Goal: Task Accomplishment & Management: Manage account settings

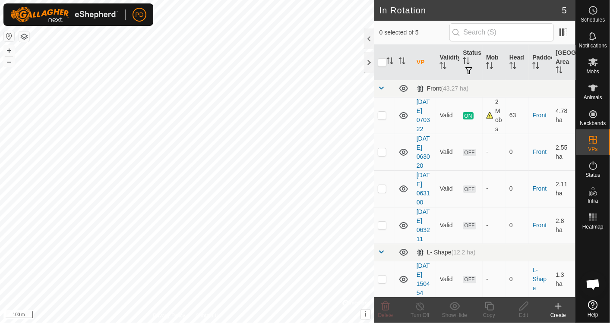
scroll to position [445, 0]
click at [591, 89] on icon at bounding box center [593, 88] width 10 height 10
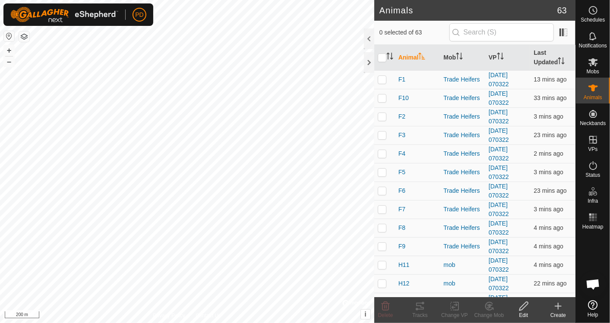
click at [419, 55] on icon "Activate to sort" at bounding box center [421, 56] width 7 height 7
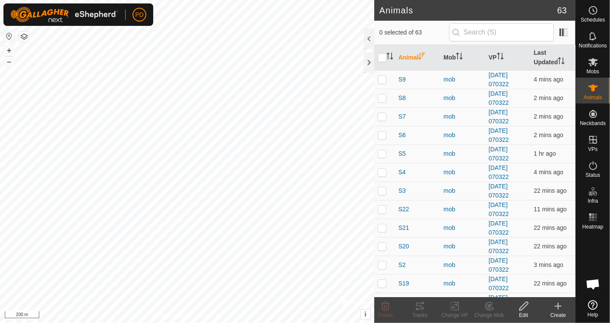
click at [419, 55] on icon "Activate to sort" at bounding box center [421, 56] width 7 height 7
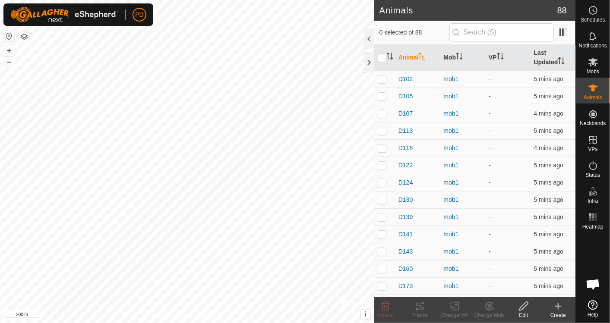
scroll to position [445, 0]
click at [591, 64] on icon at bounding box center [593, 62] width 10 height 10
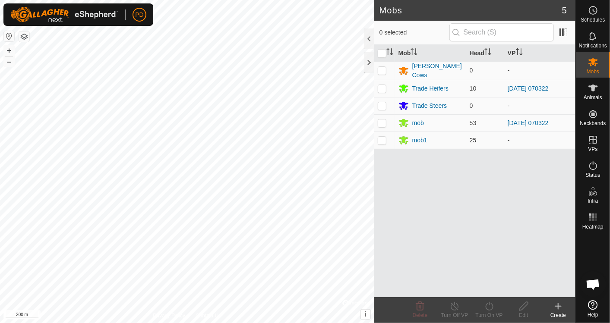
click at [380, 141] on p-checkbox at bounding box center [382, 140] width 9 height 7
checkbox input "true"
click at [522, 308] on icon at bounding box center [524, 306] width 11 height 10
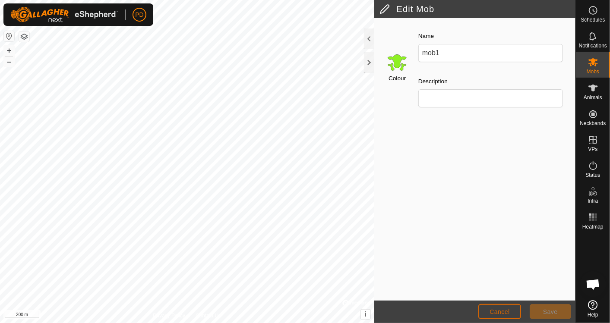
click at [506, 310] on span "Cancel" at bounding box center [500, 312] width 20 height 7
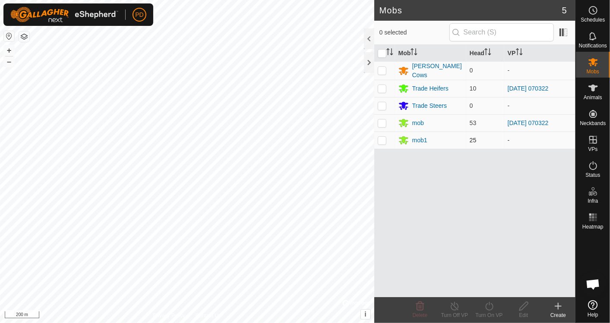
click at [381, 142] on p-checkbox at bounding box center [382, 140] width 9 height 7
checkbox input "true"
click at [523, 310] on icon at bounding box center [524, 306] width 11 height 10
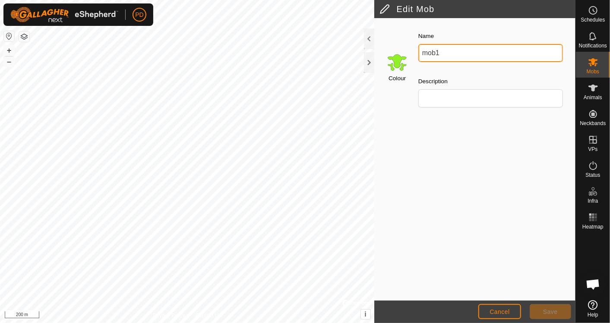
click at [451, 55] on input "mob1" at bounding box center [490, 53] width 145 height 18
type input "m"
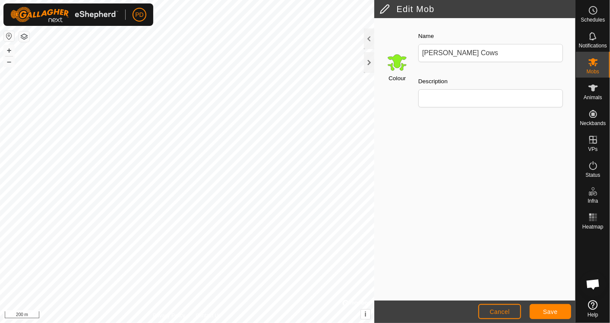
click at [418, 128] on div "Colour Name Angus Breeder Cows Description" at bounding box center [474, 159] width 201 height 283
click at [395, 57] on input "Select a color" at bounding box center [397, 62] width 21 height 21
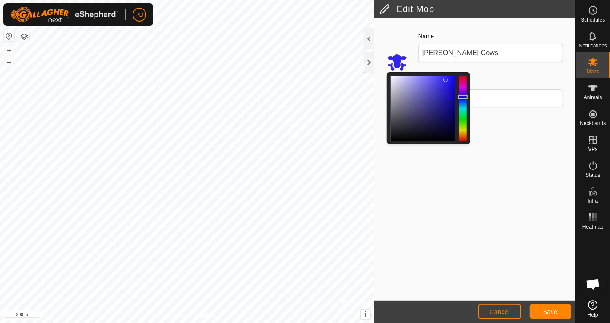
click at [463, 97] on div at bounding box center [462, 108] width 7 height 65
click at [431, 207] on div "Colour Name Angus Breeder Cows Description" at bounding box center [474, 159] width 201 height 283
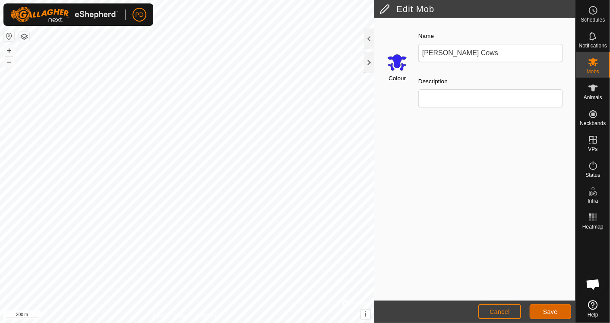
click at [539, 310] on button "Save" at bounding box center [550, 311] width 41 height 15
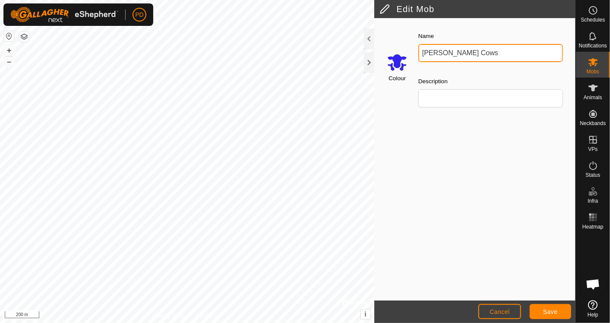
click at [493, 52] on input "Angus Breeder Cows" at bounding box center [490, 53] width 145 height 18
type input "[PERSON_NAME] Cows (ex [PERSON_NAME])"
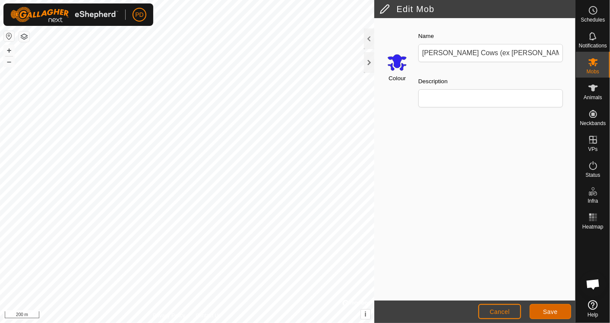
click at [546, 313] on span "Save" at bounding box center [550, 312] width 15 height 7
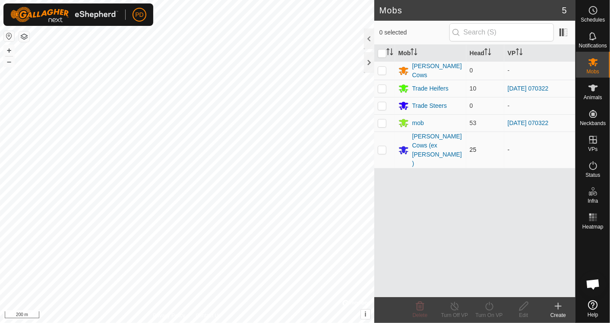
click at [382, 146] on p-checkbox at bounding box center [382, 149] width 9 height 7
checkbox input "true"
click at [524, 311] on icon at bounding box center [524, 306] width 11 height 10
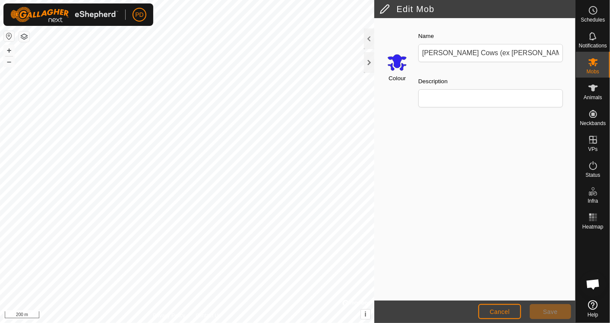
click at [400, 66] on input "Select a color" at bounding box center [397, 62] width 21 height 21
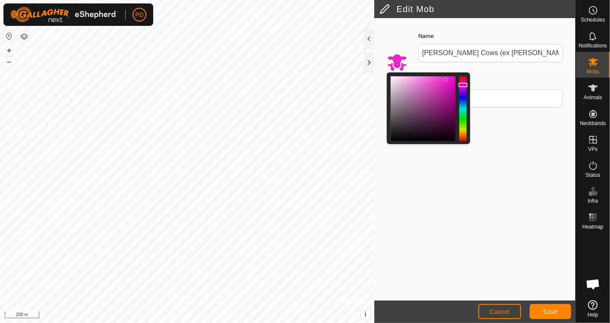
click at [462, 85] on div at bounding box center [462, 108] width 7 height 65
click at [544, 307] on button "Save" at bounding box center [550, 311] width 41 height 15
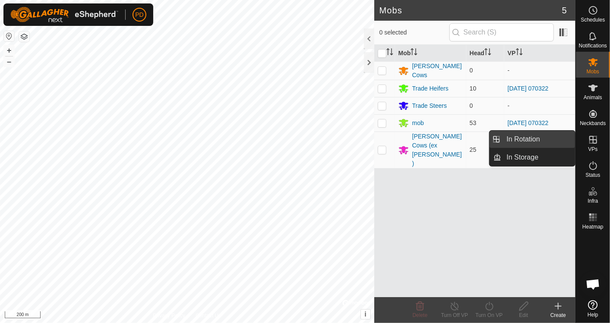
click at [537, 140] on link "In Rotation" at bounding box center [539, 139] width 74 height 17
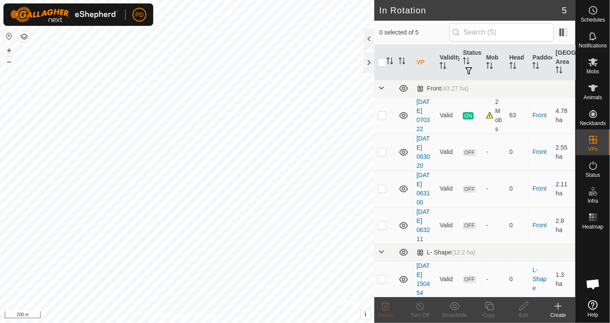
click at [560, 304] on icon at bounding box center [558, 306] width 10 height 10
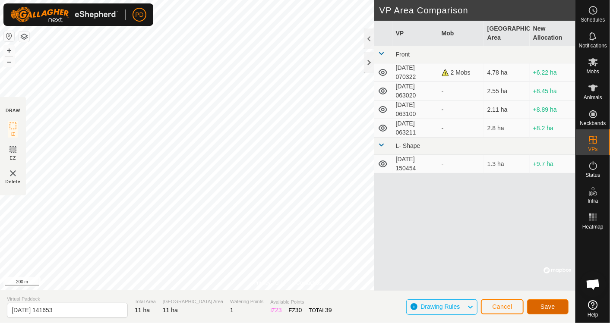
click at [546, 306] on span "Save" at bounding box center [548, 307] width 15 height 7
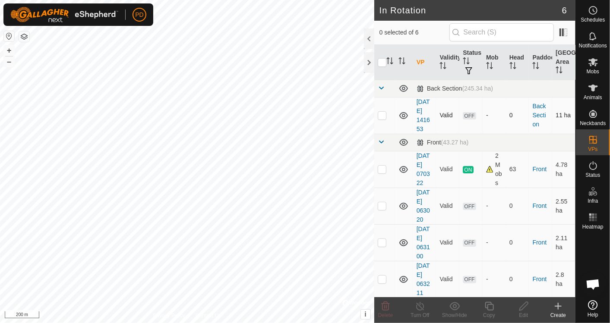
click at [384, 117] on p-checkbox at bounding box center [382, 115] width 9 height 7
checkbox input "true"
click at [464, 112] on span "OFF" at bounding box center [469, 115] width 13 height 7
click at [595, 68] on es-mob-svg-icon at bounding box center [594, 62] width 16 height 14
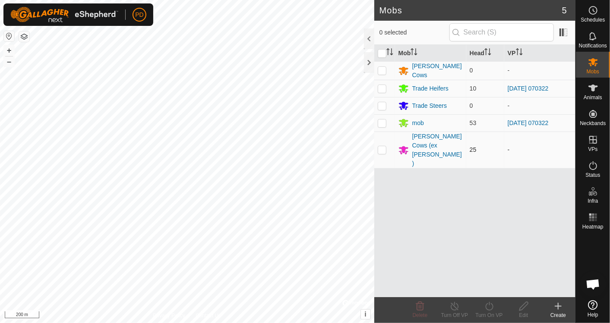
click at [381, 146] on p-checkbox at bounding box center [382, 149] width 9 height 7
checkbox input "true"
click at [489, 312] on div "Turn On VP" at bounding box center [489, 316] width 35 height 8
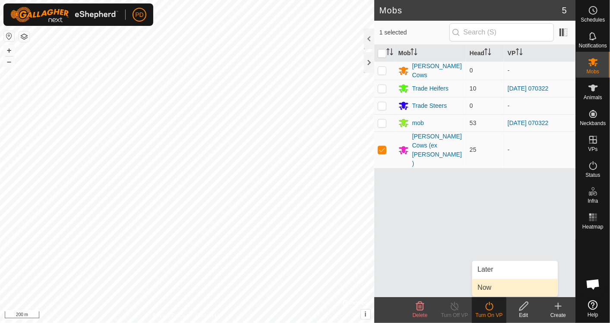
click at [491, 294] on link "Now" at bounding box center [515, 287] width 86 height 17
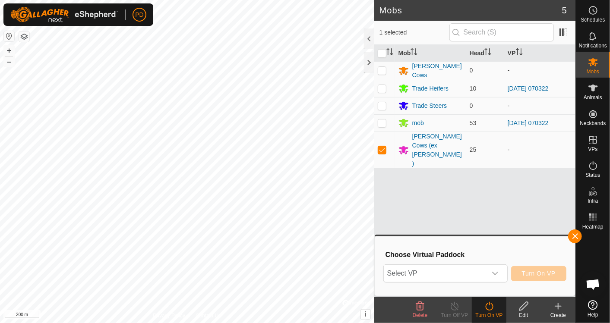
click at [475, 250] on div "Choose Virtual Paddock Select VP Turn On VP" at bounding box center [475, 266] width 190 height 49
click at [576, 238] on button "button" at bounding box center [575, 237] width 14 height 14
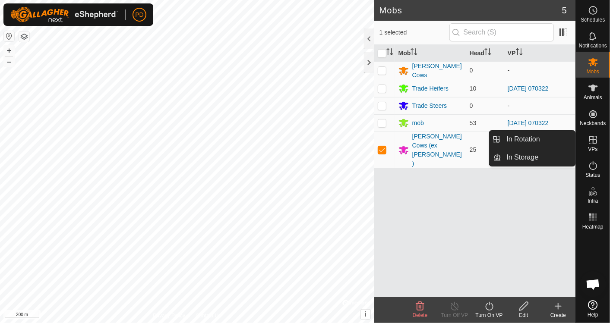
click at [594, 139] on icon at bounding box center [593, 140] width 8 height 8
click at [521, 138] on link "In Rotation" at bounding box center [539, 139] width 74 height 17
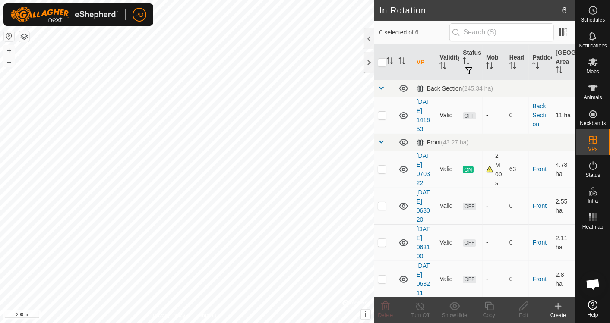
click at [380, 114] on p-checkbox at bounding box center [382, 115] width 9 height 7
checkbox input "true"
click at [520, 309] on icon at bounding box center [524, 306] width 11 height 10
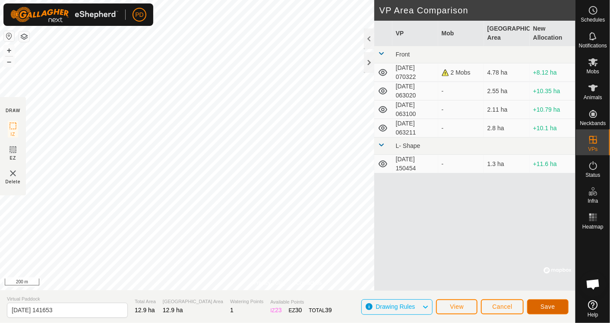
click at [543, 304] on span "Save" at bounding box center [548, 307] width 15 height 7
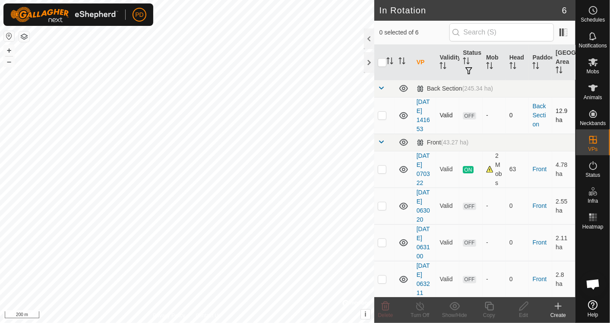
click at [380, 113] on p-checkbox at bounding box center [382, 115] width 9 height 7
checkbox input "true"
click at [528, 304] on icon at bounding box center [524, 306] width 11 height 10
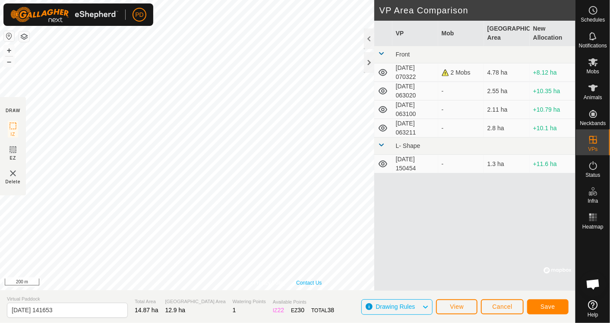
click at [311, 279] on div "Privacy Policy Contact Us Status: OFF Type: Inclusion Zone + – ⇧ i © Mapbox , ©…" at bounding box center [288, 145] width 576 height 291
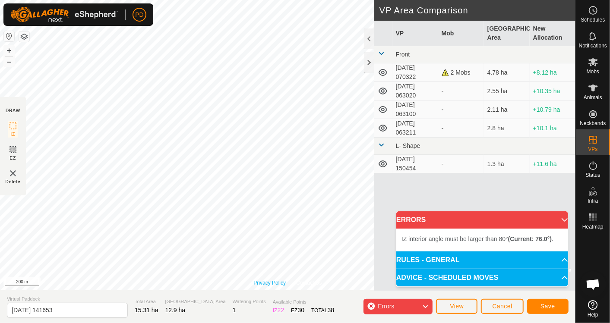
click at [270, 281] on div "Privacy Policy Contact Us Status: OFF Type: Inclusion Zone + – ⇧ i © Mapbox , ©…" at bounding box center [288, 145] width 576 height 291
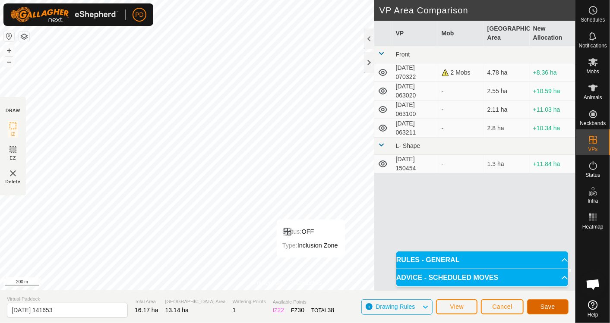
click at [550, 310] on span "Save" at bounding box center [548, 307] width 15 height 7
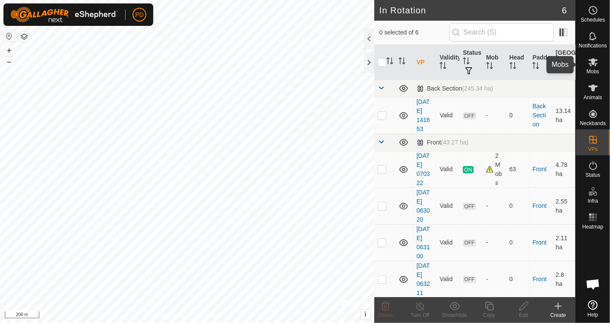
click at [593, 64] on icon at bounding box center [594, 62] width 10 height 8
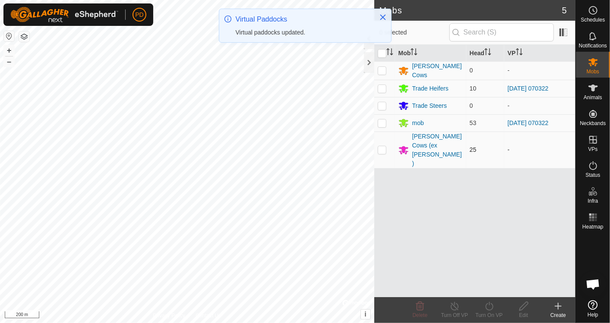
click at [383, 146] on p-checkbox at bounding box center [382, 149] width 9 height 7
checkbox input "true"
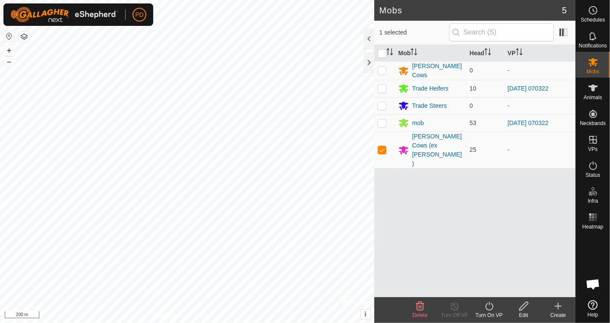
click at [490, 312] on div "Turn On VP" at bounding box center [489, 316] width 35 height 8
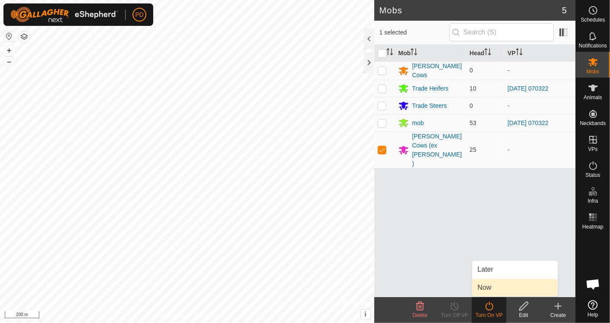
click at [486, 286] on link "Now" at bounding box center [515, 287] width 86 height 17
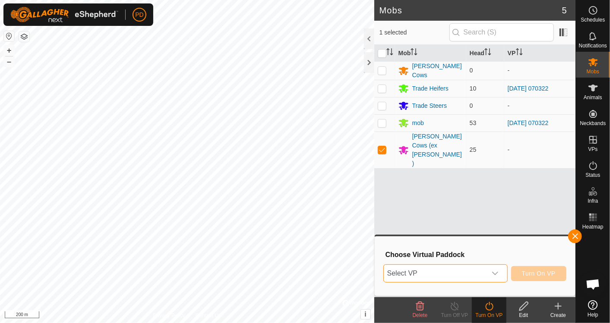
click at [487, 271] on span "Select VP" at bounding box center [435, 273] width 103 height 17
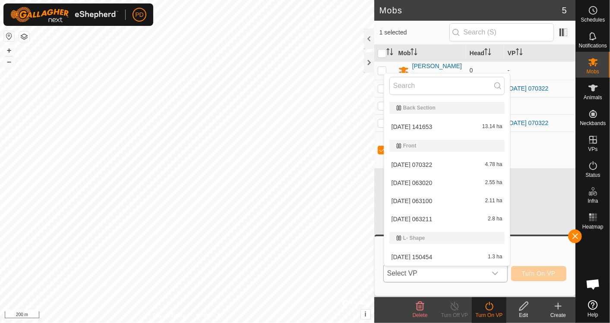
click at [435, 128] on li "2025-08-28 141653 13.14 ha" at bounding box center [447, 126] width 126 height 17
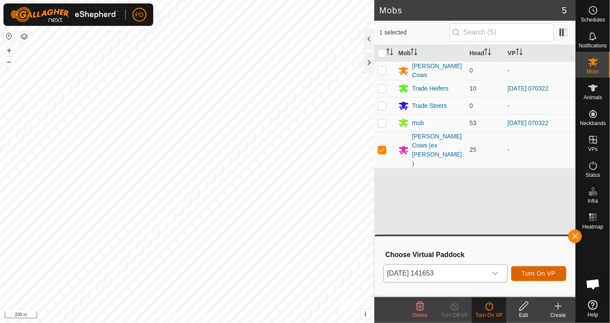
click at [545, 274] on span "Turn On VP" at bounding box center [539, 273] width 34 height 7
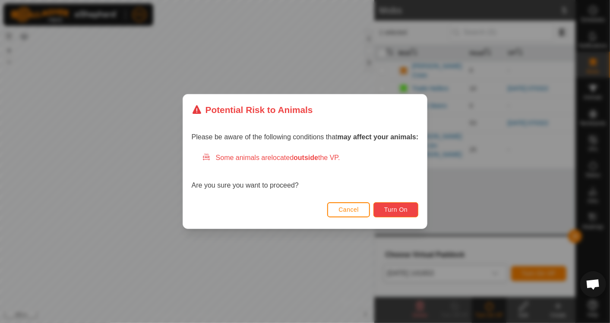
click at [405, 207] on span "Turn On" at bounding box center [395, 209] width 23 height 7
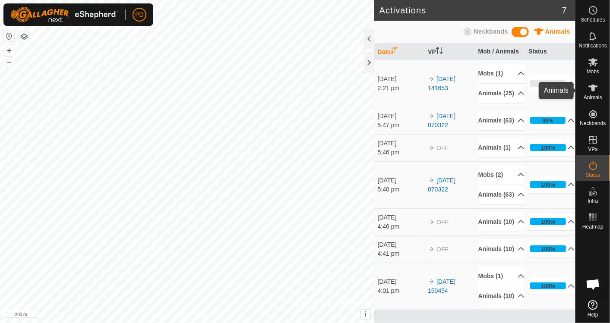
click at [593, 85] on icon at bounding box center [594, 88] width 10 height 7
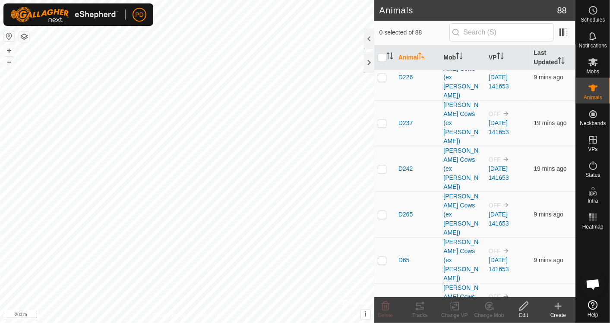
scroll to position [664, 0]
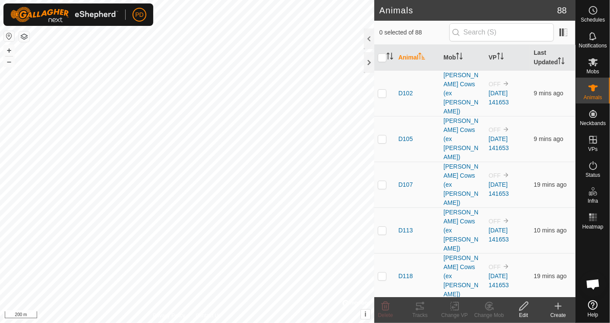
scroll to position [445, 0]
